Goal: Information Seeking & Learning: Find specific fact

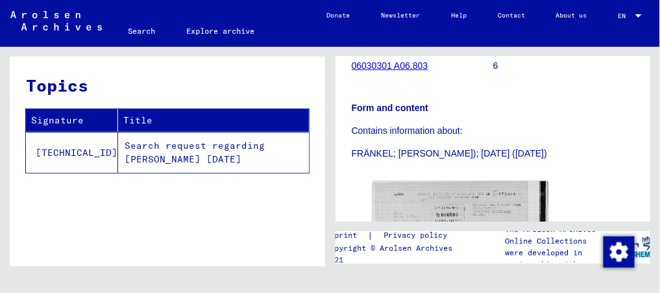
scroll to position [206, 0]
click at [372, 66] on link "06030301 A06.803" at bounding box center [390, 65] width 77 height 10
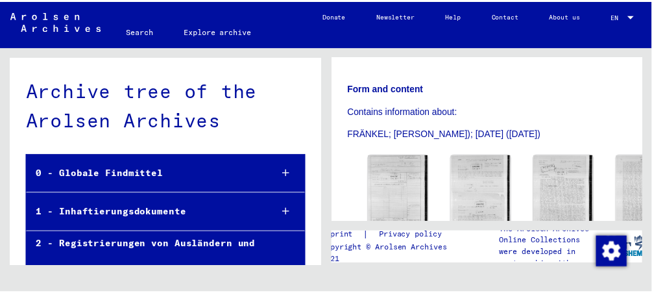
scroll to position [228, 0]
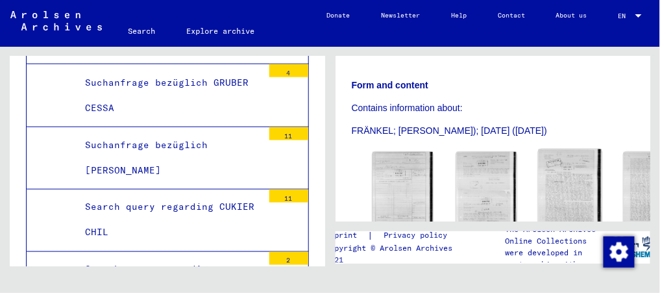
click at [538, 190] on img at bounding box center [570, 191] width 64 height 85
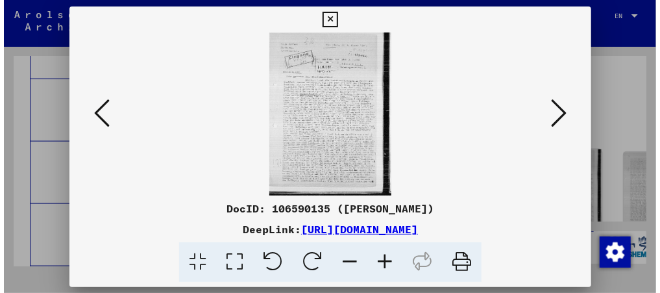
scroll to position [20219, 0]
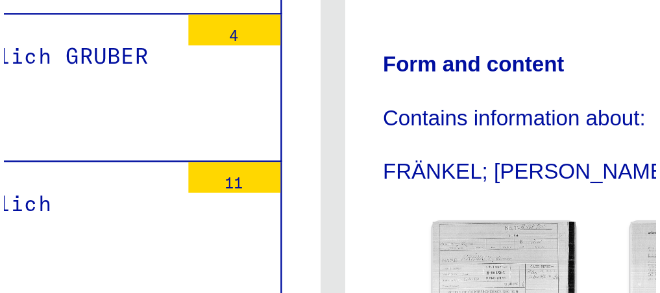
scroll to position [20204, 0]
